Goal: Information Seeking & Learning: Learn about a topic

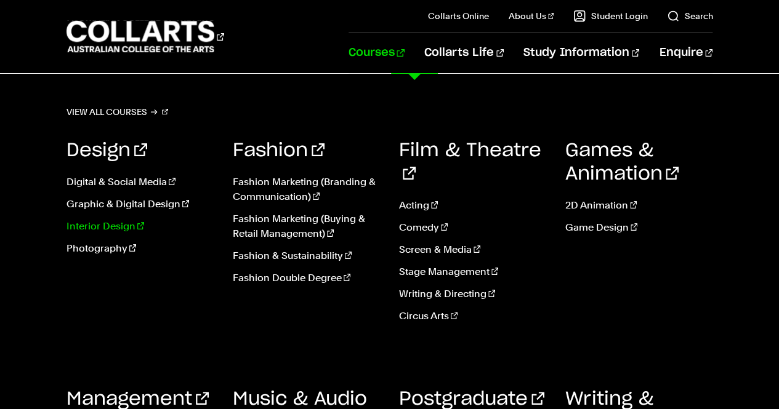
click at [96, 225] on link "Interior Design" at bounding box center [141, 226] width 148 height 15
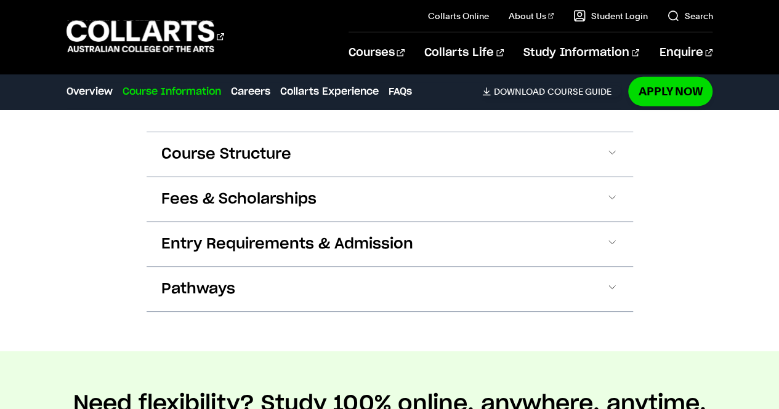
scroll to position [1520, 0]
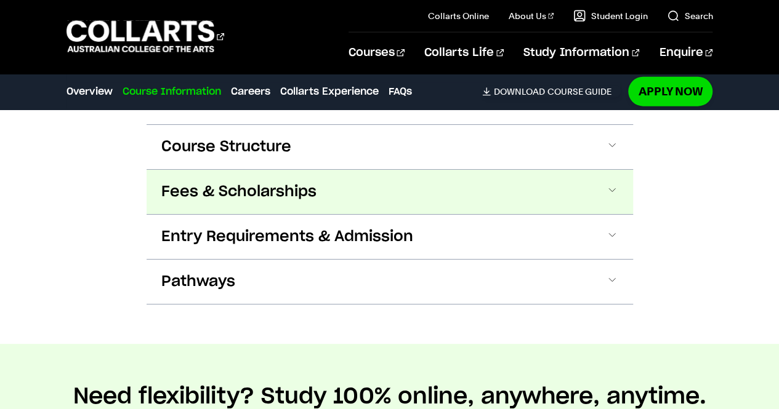
click at [296, 182] on span "Fees & Scholarships" at bounding box center [238, 192] width 155 height 20
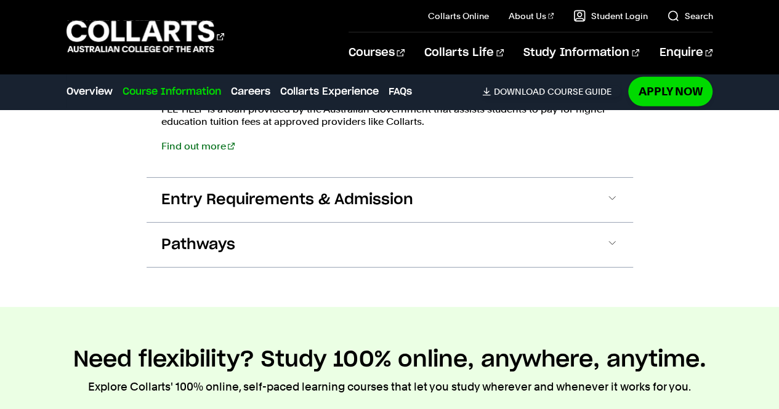
scroll to position [1837, 0]
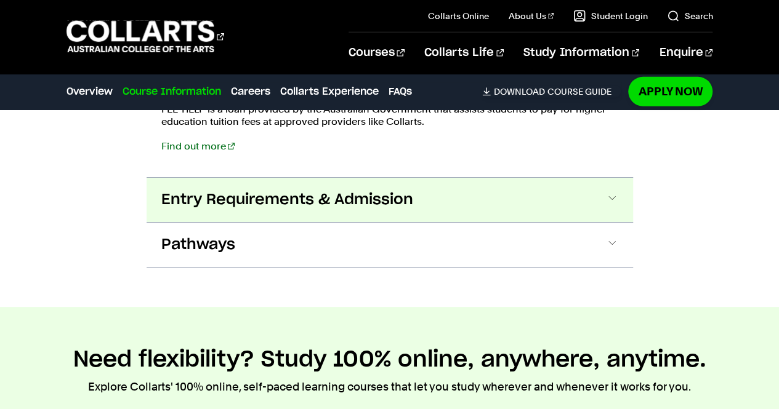
click at [393, 190] on span "Entry Requirements & Admission" at bounding box center [287, 200] width 252 height 20
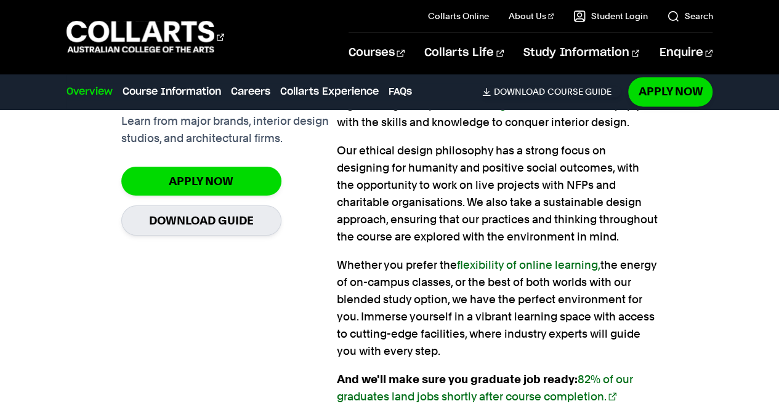
scroll to position [938, 0]
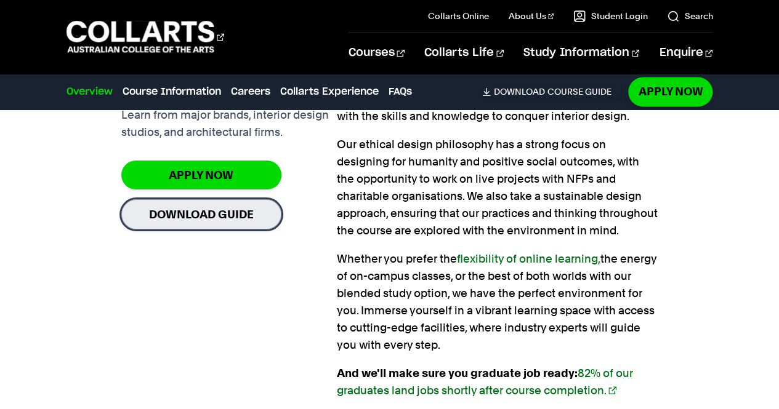
click at [183, 226] on link "Download Guide" at bounding box center [201, 215] width 160 height 30
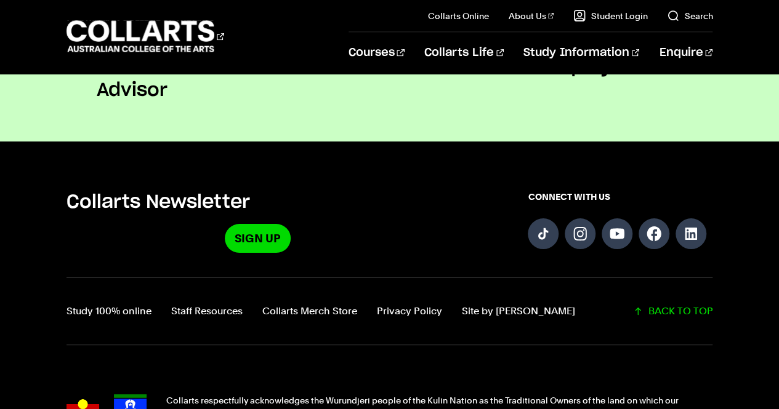
scroll to position [1259, 0]
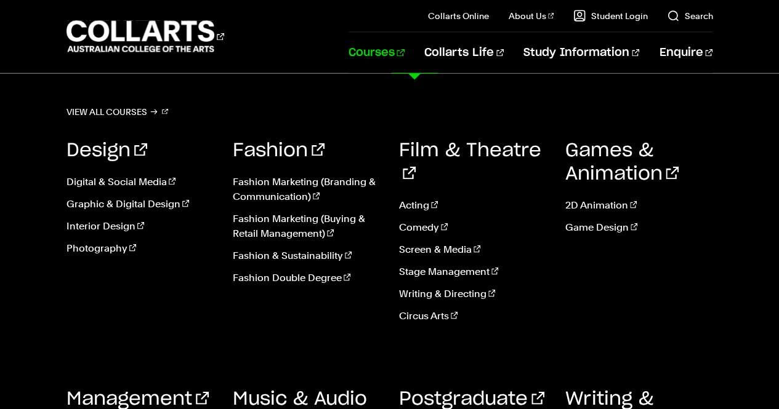
click at [405, 54] on link "Courses" at bounding box center [377, 53] width 56 height 41
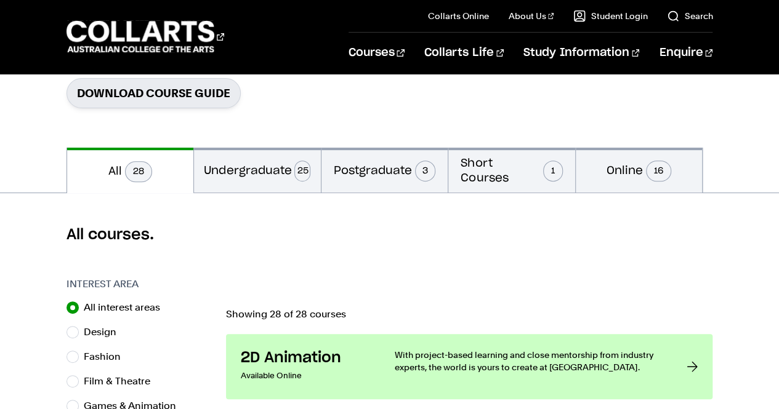
scroll to position [202, 0]
click at [262, 160] on button "Undergraduate 25" at bounding box center [257, 169] width 127 height 45
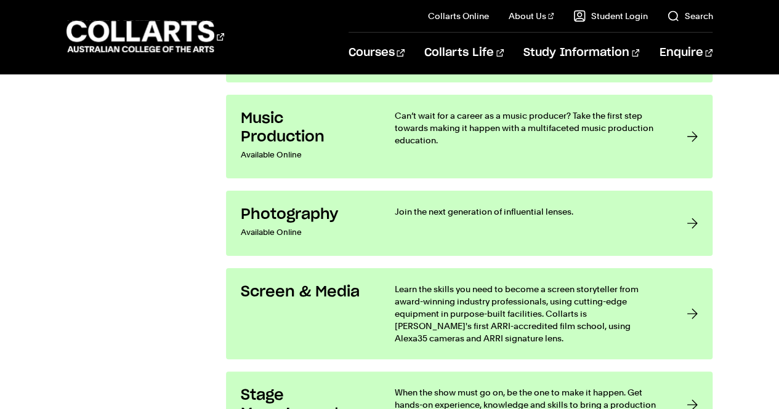
scroll to position [2266, 0]
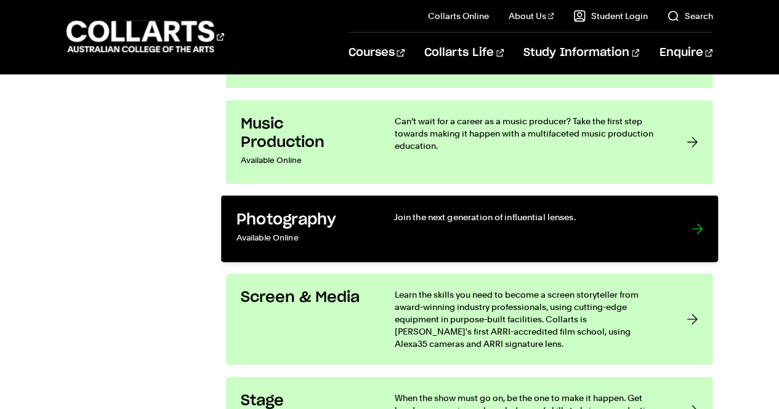
click at [376, 209] on link "Photography Available Online Join the next generation of influential lenses." at bounding box center [469, 229] width 497 height 67
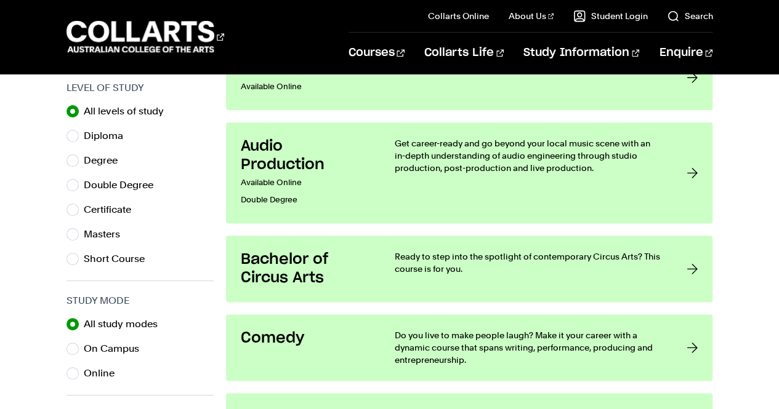
scroll to position [641, 0]
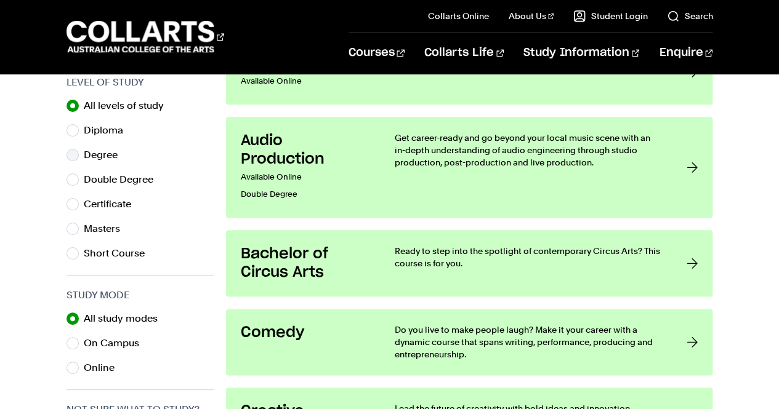
click at [107, 150] on label "Degree" at bounding box center [106, 155] width 44 height 17
click at [79, 150] on input "Degree" at bounding box center [73, 155] width 12 height 12
radio input "true"
click at [96, 339] on label "On Campus" at bounding box center [116, 343] width 65 height 17
click at [79, 339] on input "On Campus" at bounding box center [73, 343] width 12 height 12
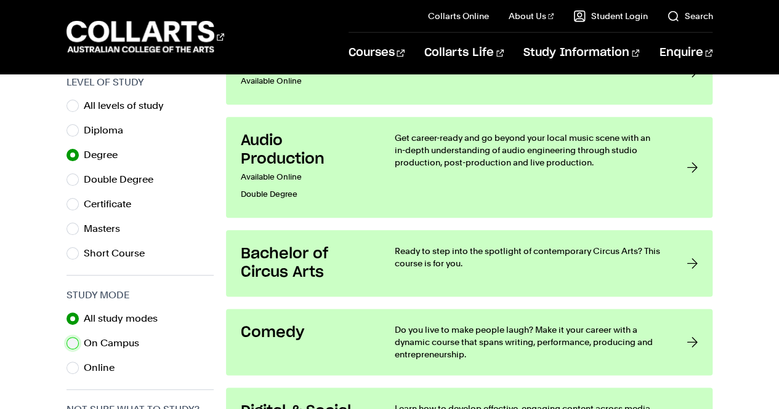
radio input "true"
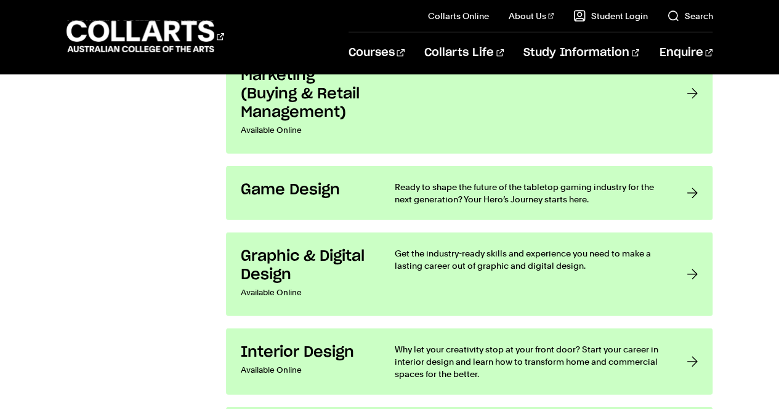
scroll to position [1610, 0]
